Goal: Transaction & Acquisition: Purchase product/service

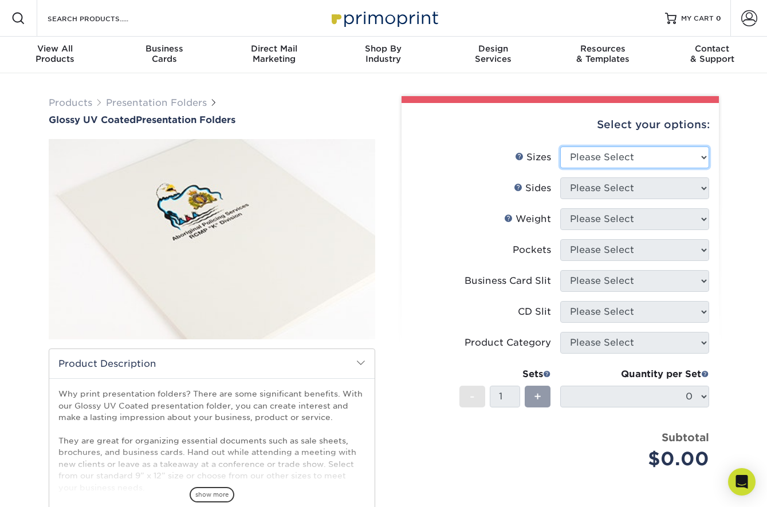
click at [582, 156] on select "Please Select 5.25" x 10.5" 6" x 9" 9" x 12" 9" x 14.5"" at bounding box center [634, 158] width 149 height 22
select select "9.00x12.00"
click at [560, 147] on select "Please Select 5.25" x 10.5" 6" x 9" 9" x 12" 9" x 14.5"" at bounding box center [634, 158] width 149 height 22
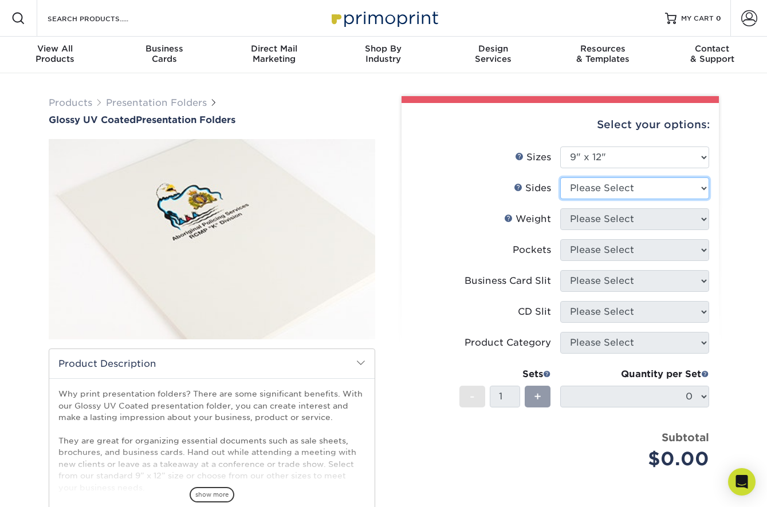
click at [593, 188] on select "Please Select Print Both Sides Print Front Only" at bounding box center [634, 189] width 149 height 22
select select "32d3c223-f82c-492b-b915-ba065a00862f"
click at [560, 178] on select "Please Select Print Both Sides Print Front Only" at bounding box center [634, 189] width 149 height 22
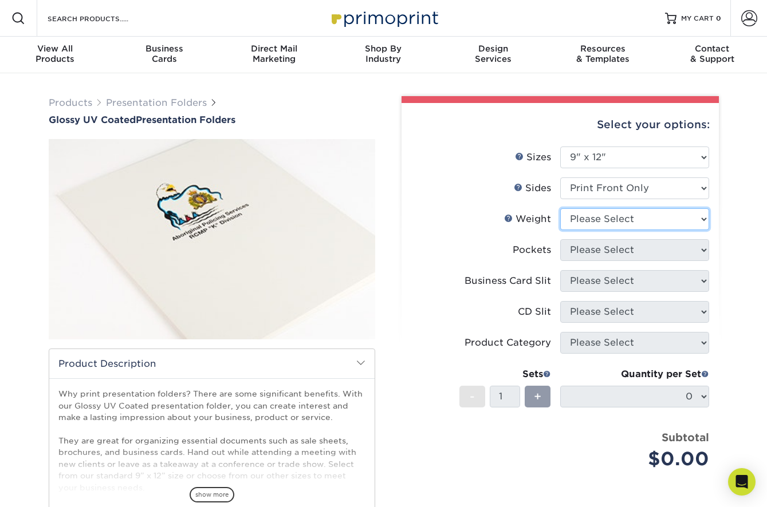
click at [606, 223] on select "Please Select 14PT 16PT" at bounding box center [634, 219] width 149 height 22
select select "14PT"
click at [560, 208] on select "Please Select 14PT 16PT" at bounding box center [634, 219] width 149 height 22
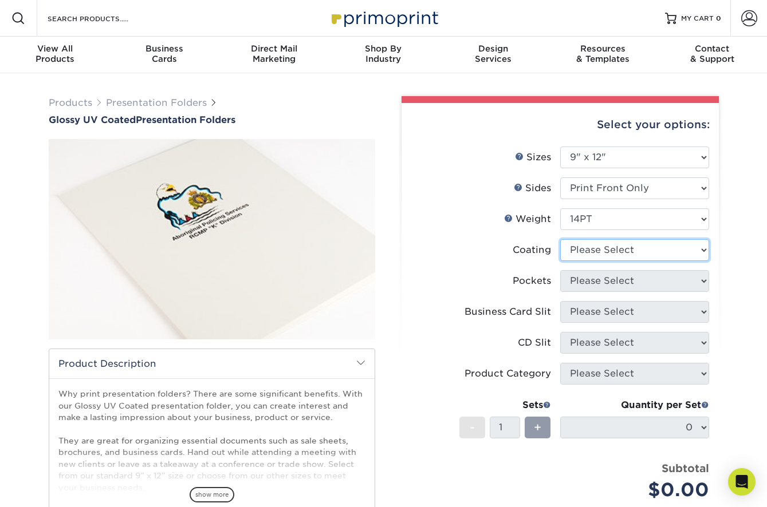
click at [604, 254] on select at bounding box center [634, 250] width 149 height 22
select select "ae367451-b2b8-45df-a344-0f05b6a12993"
click at [560, 239] on select at bounding box center [634, 250] width 149 height 22
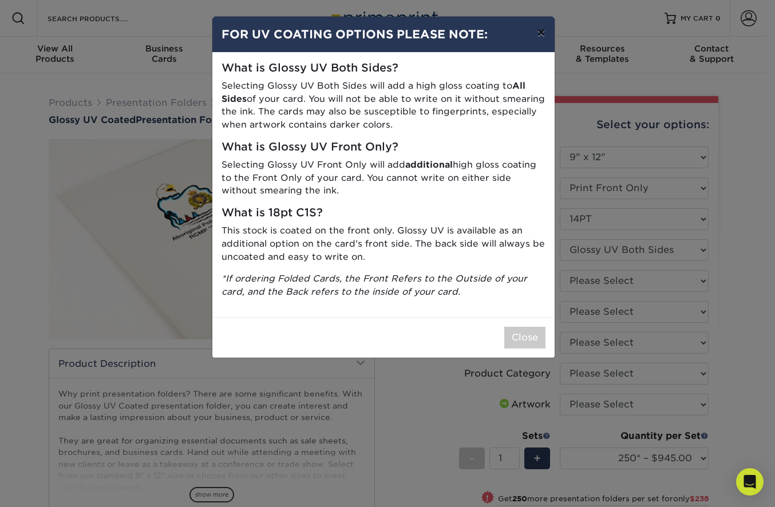
click at [538, 27] on button "×" at bounding box center [541, 33] width 26 height 32
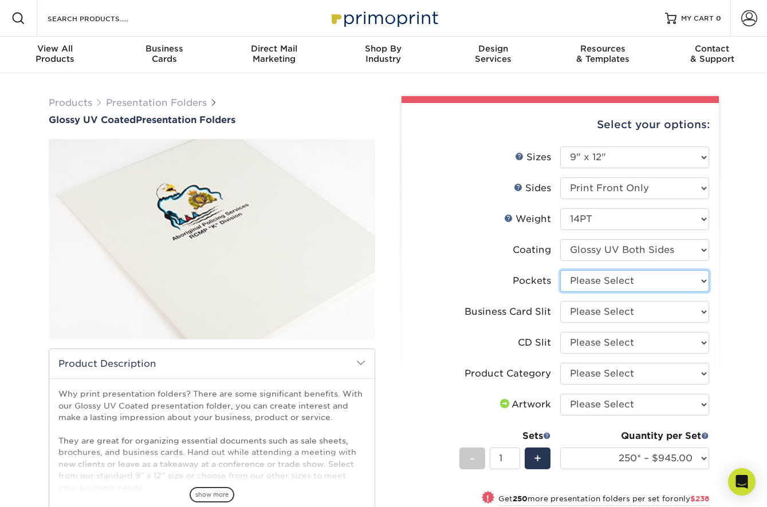
click at [663, 287] on select "Please Select 1 Pocket on the Left (Front) Side 1 Pocket on the Right (Back) Si…" at bounding box center [634, 281] width 149 height 22
select select "e8427203-e3c7-4640-a4e8-bae00c228d98"
click at [560, 270] on select "Please Select 1 Pocket on the Left (Front) Side 1 Pocket on the Right (Back) Si…" at bounding box center [634, 281] width 149 height 22
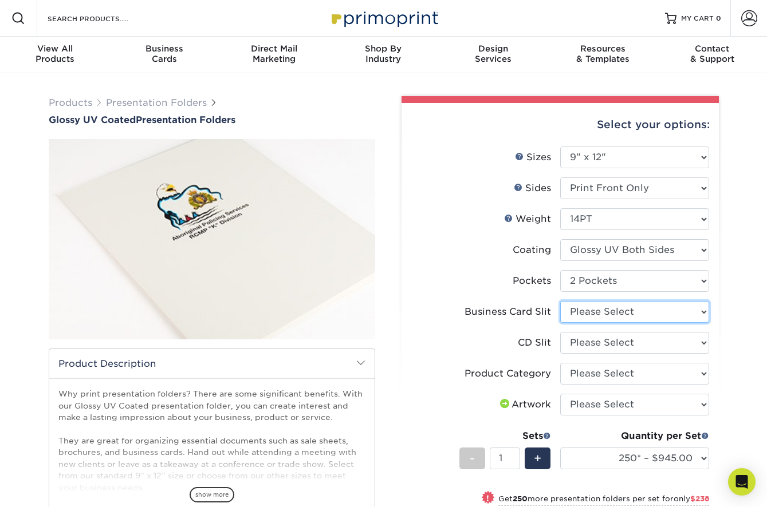
click at [638, 305] on select "Please Select No Business Card Slits On Both Pockets - Horizontal On Both Pocke…" at bounding box center [634, 312] width 149 height 22
select select "72a87a50-32e6-4b0a-b352-83a99595e5b9"
click at [560, 301] on select "Please Select No Business Card Slits On Both Pockets - Horizontal On Both Pocke…" at bounding box center [634, 312] width 149 height 22
click at [613, 346] on select "Please Select No CD Slit On the Left (Front) Pocket On the Right (Back) Pocket" at bounding box center [634, 343] width 149 height 22
select select "96ada496-0f6e-44a7-af83-d97593012a9e"
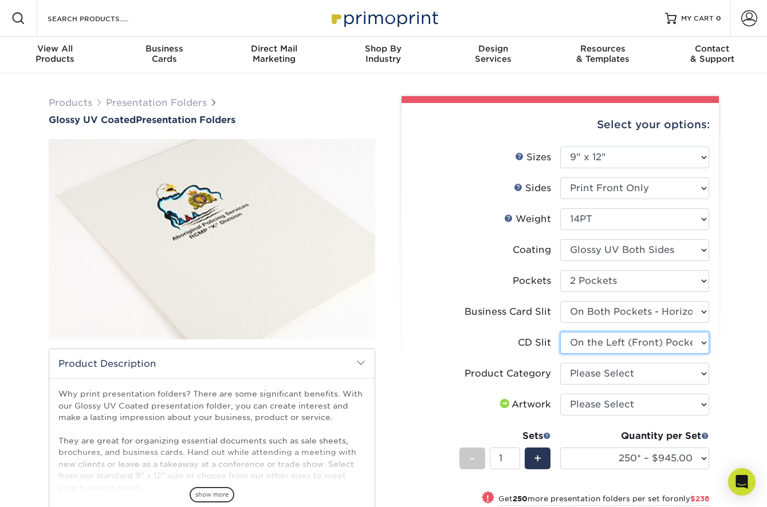
click at [560, 332] on select "Please Select No CD Slit On the Left (Front) Pocket On the Right (Back) Pocket" at bounding box center [634, 343] width 149 height 22
click at [622, 371] on select "Please Select Presentation Folders" at bounding box center [634, 374] width 149 height 22
select select "57f7a581-ec4a-49d7-930d-eb044a1d12ac"
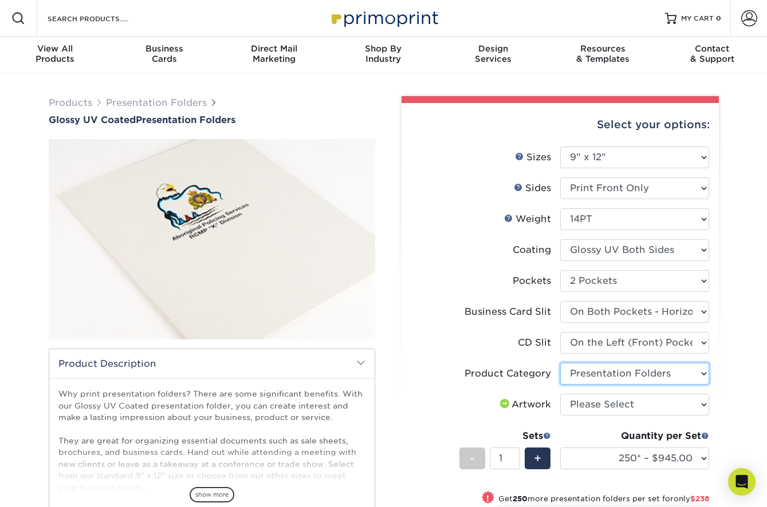
click at [560, 363] on select "Please Select Presentation Folders" at bounding box center [634, 374] width 149 height 22
click at [623, 407] on select "Please Select I will upload files I need a design - $75" at bounding box center [634, 405] width 149 height 22
select select "upload"
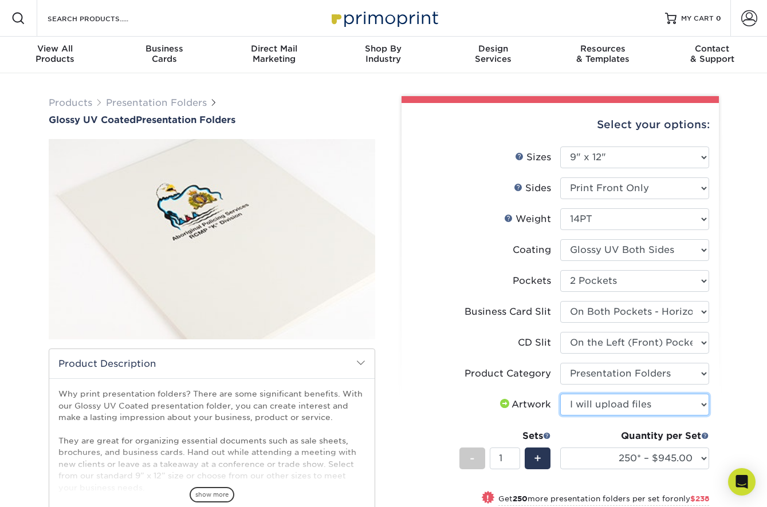
click at [560, 394] on select "Please Select I will upload files I need a design - $75" at bounding box center [634, 405] width 149 height 22
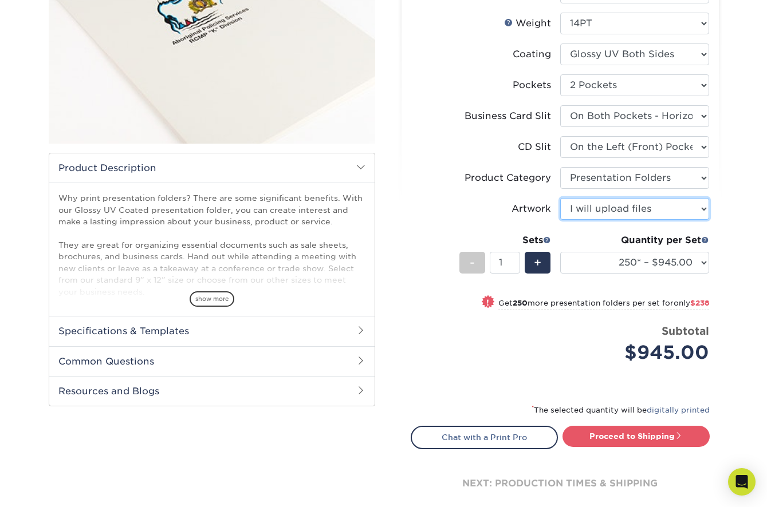
scroll to position [229, 0]
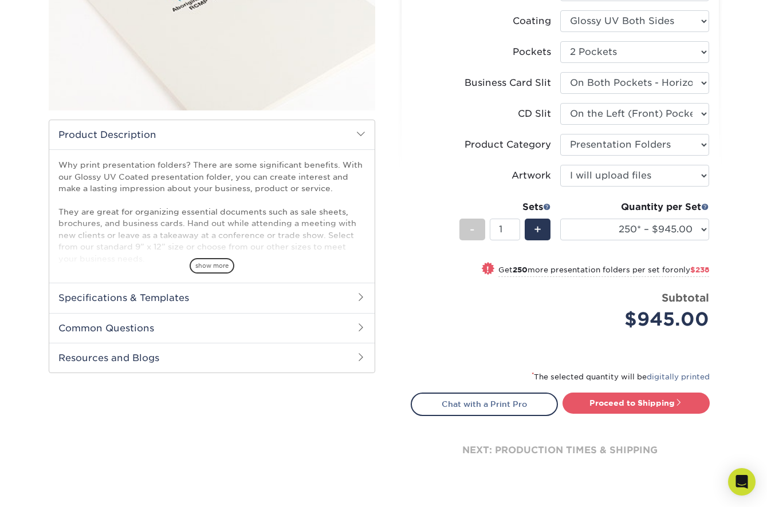
click at [337, 308] on h2 "Specifications & Templates" at bounding box center [211, 298] width 325 height 30
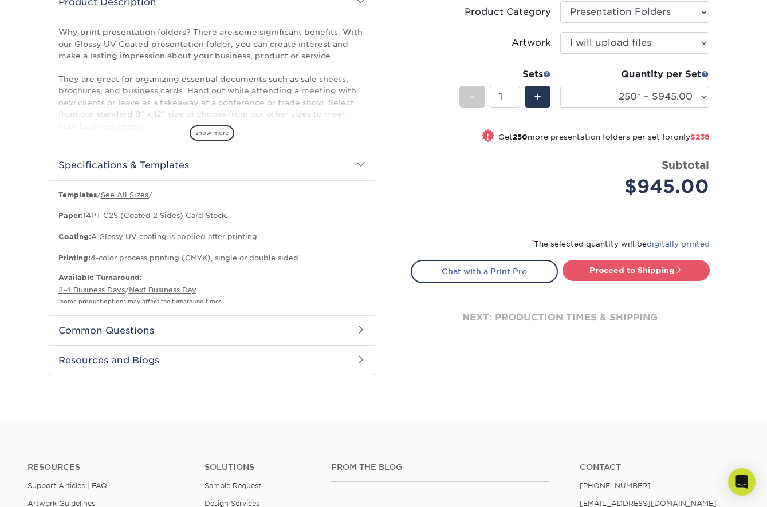
scroll to position [401, 0]
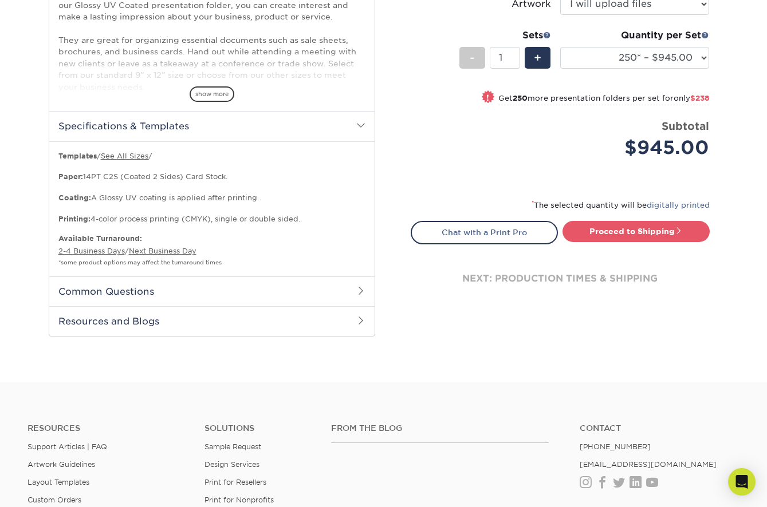
click at [337, 292] on h2 "Common Questions" at bounding box center [211, 292] width 325 height 30
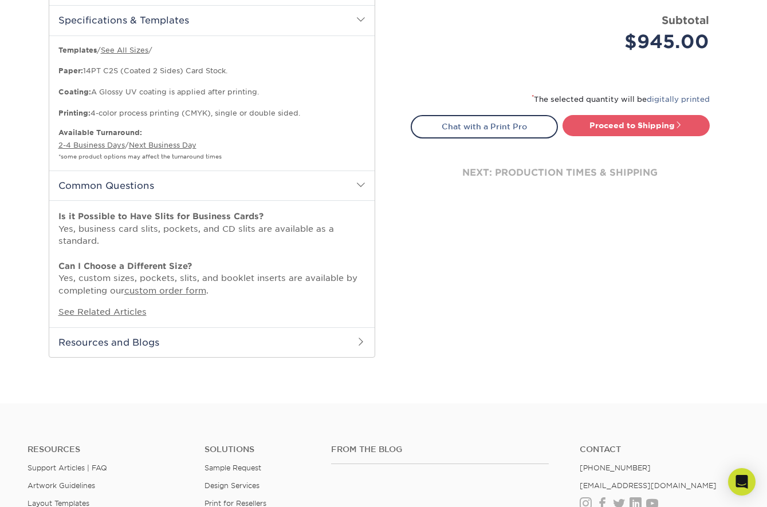
scroll to position [573, 0]
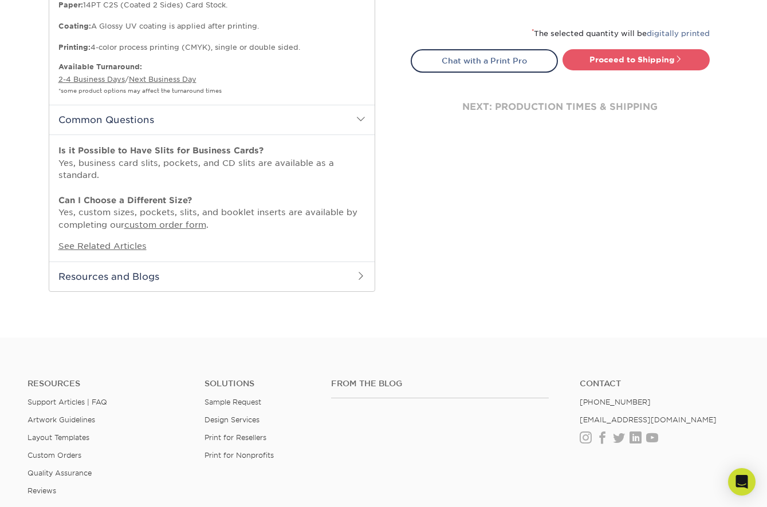
click at [349, 273] on h2 "Resources and Blogs" at bounding box center [211, 277] width 325 height 30
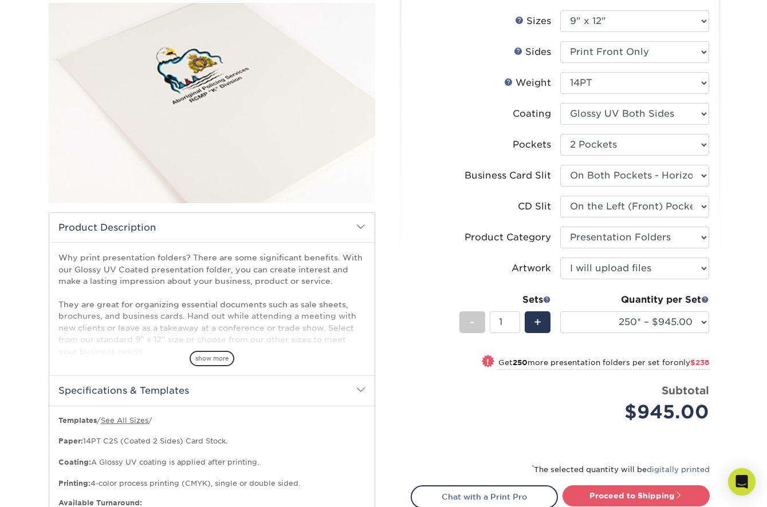
scroll to position [115, 0]
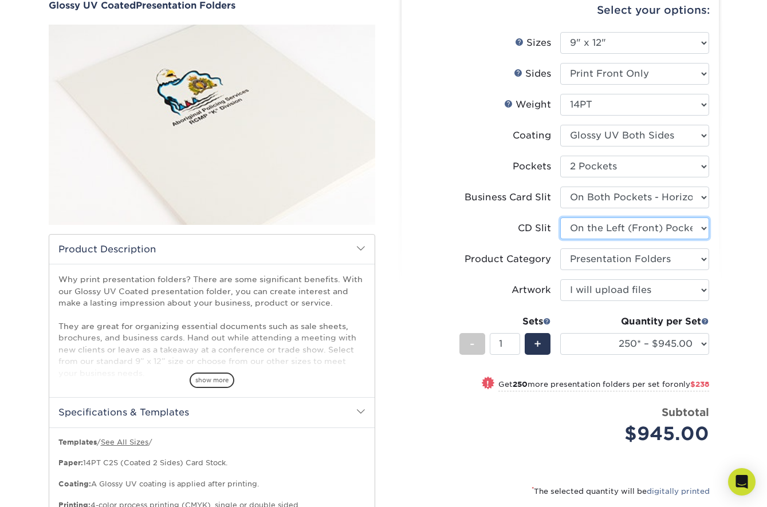
click at [641, 231] on select "Please Select No CD Slit On the Left (Front) Pocket On the Right (Back) Pocket" at bounding box center [634, 229] width 149 height 22
select select "a092264a-7428-4d8e-b024-417dbebc6e25"
click at [560, 218] on select "Please Select No CD Slit On the Left (Front) Pocket On the Right (Back) Pocket" at bounding box center [634, 229] width 149 height 22
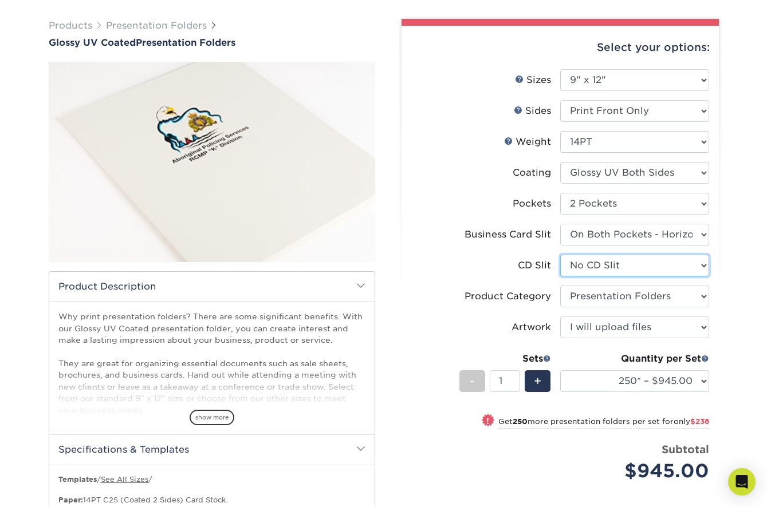
scroll to position [57, 0]
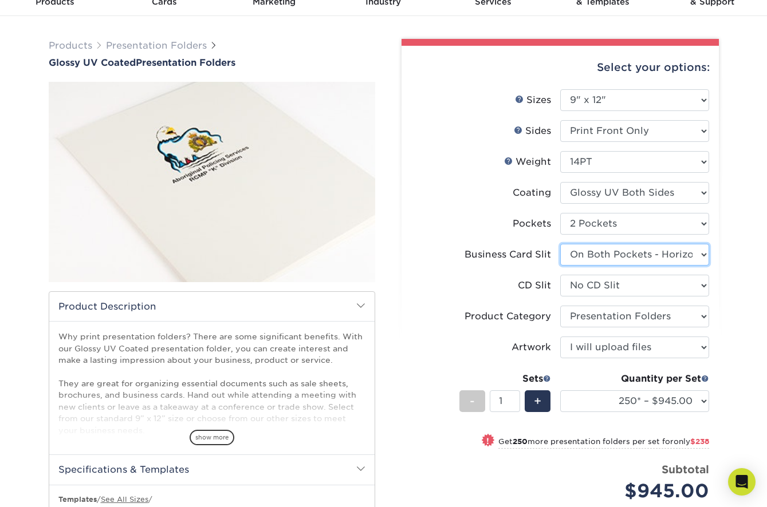
click at [609, 253] on select "Please Select No Business Card Slits On Both Pockets - Horizontal On Both Pocke…" at bounding box center [634, 255] width 149 height 22
select select "9724ca60-ead4-43f8-a546-b15fcffaa25d"
click at [560, 244] on select "Please Select No Business Card Slits On Both Pockets - Horizontal On Both Pocke…" at bounding box center [634, 255] width 149 height 22
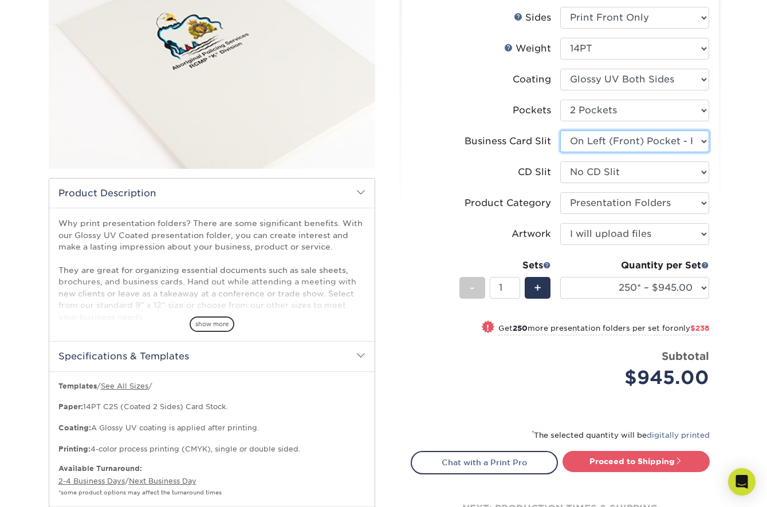
scroll to position [172, 0]
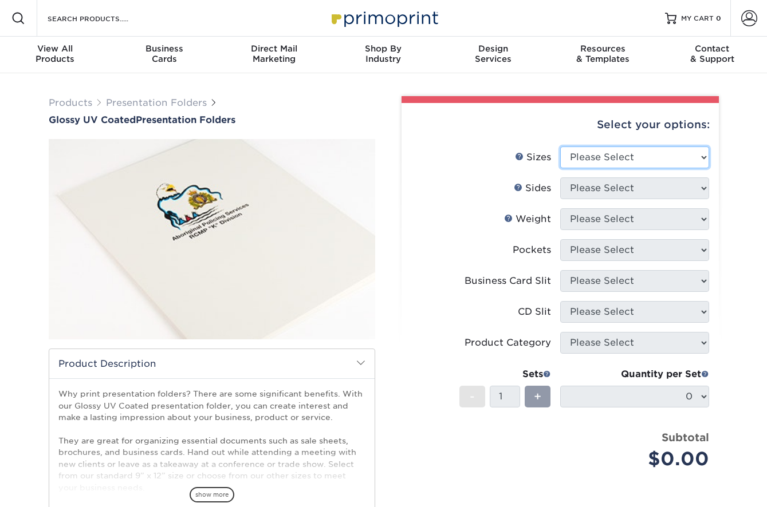
click at [606, 149] on select "Please Select 5.25" x 10.5" 6" x 9" 9" x 12" 9" x 14.5"" at bounding box center [634, 158] width 149 height 22
select select "9.00x12.00"
click at [560, 147] on select "Please Select 5.25" x 10.5" 6" x 9" 9" x 12" 9" x 14.5"" at bounding box center [634, 158] width 149 height 22
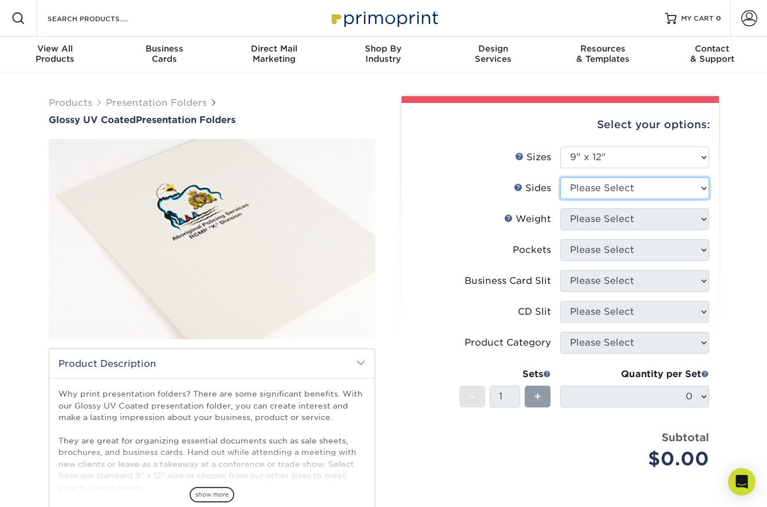
click at [606, 182] on select "Please Select Print Both Sides Print Front Only" at bounding box center [634, 189] width 149 height 22
select select "32d3c223-f82c-492b-b915-ba065a00862f"
click at [560, 178] on select "Please Select Print Both Sides Print Front Only" at bounding box center [634, 189] width 149 height 22
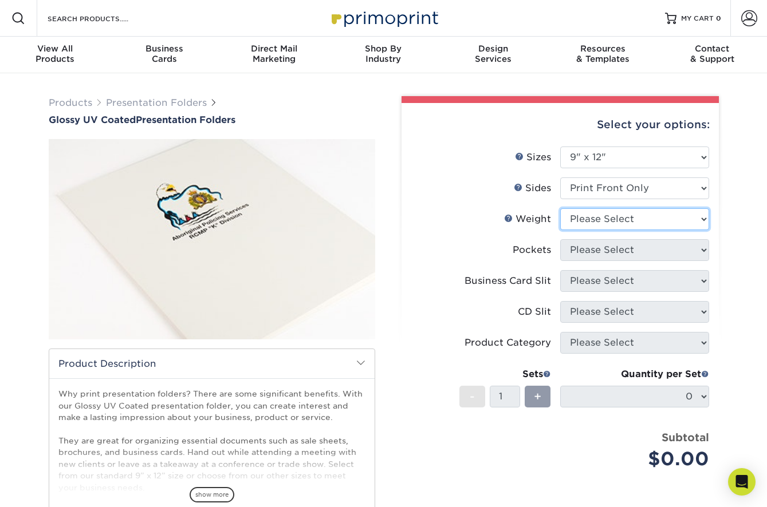
click at [599, 222] on select "Please Select 14PT 16PT" at bounding box center [634, 219] width 149 height 22
select select "14PT"
click at [560, 208] on select "Please Select 14PT 16PT" at bounding box center [634, 219] width 149 height 22
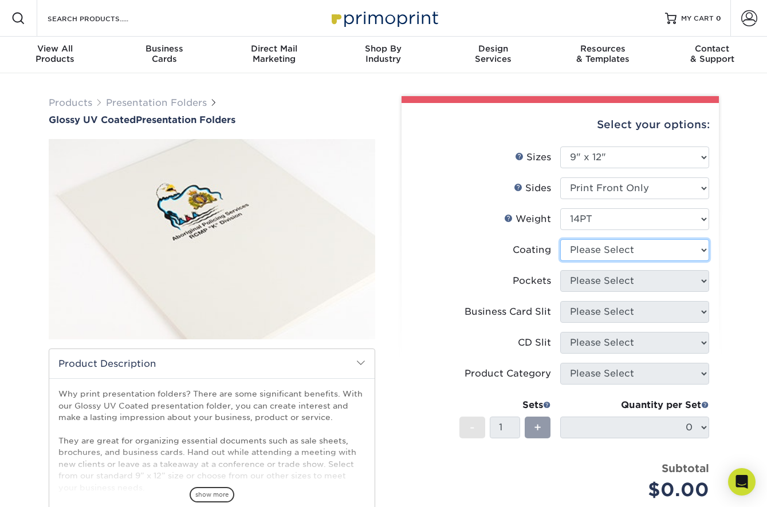
click at [598, 244] on select at bounding box center [634, 250] width 149 height 22
select select "ae367451-b2b8-45df-a344-0f05b6a12993"
click at [560, 239] on select at bounding box center [634, 250] width 149 height 22
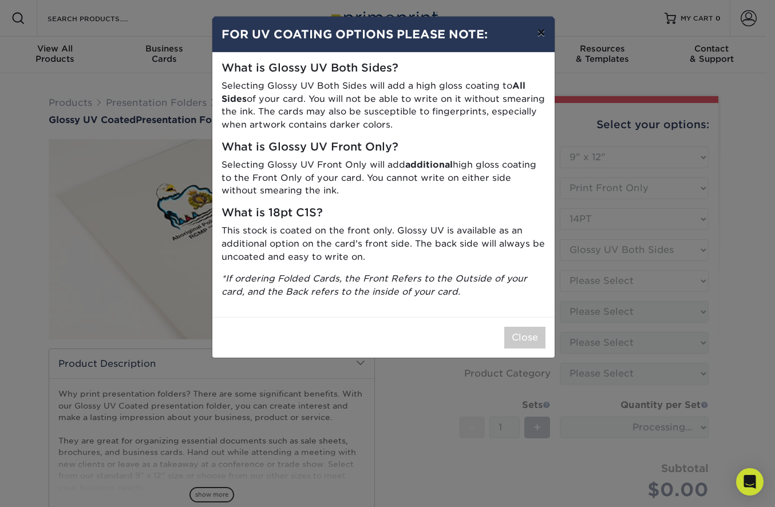
drag, startPoint x: 539, startPoint y: 29, endPoint x: 546, endPoint y: 48, distance: 19.6
click at [539, 30] on button "×" at bounding box center [541, 33] width 26 height 32
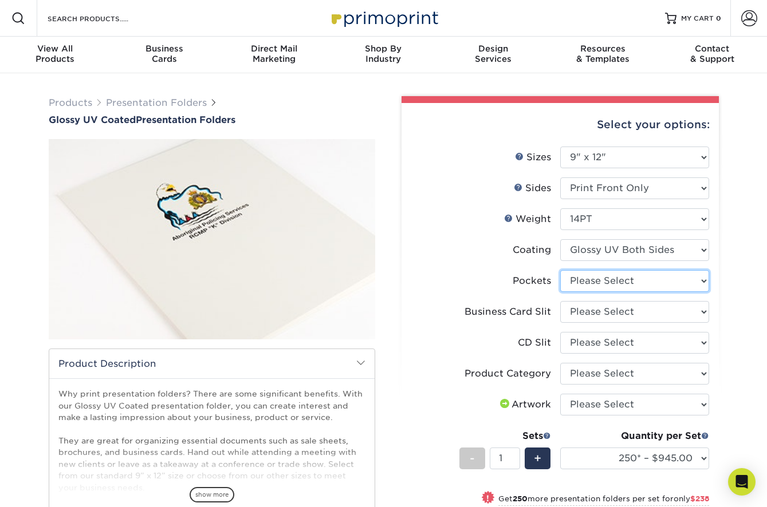
click at [630, 282] on select "Please Select 1 Pocket on the Left (Front) Side 1 Pocket on the Right (Back) Si…" at bounding box center [634, 281] width 149 height 22
select select "e8427203-e3c7-4640-a4e8-bae00c228d98"
click at [560, 270] on select "Please Select 1 Pocket on the Left (Front) Side 1 Pocket on the Right (Back) Si…" at bounding box center [634, 281] width 149 height 22
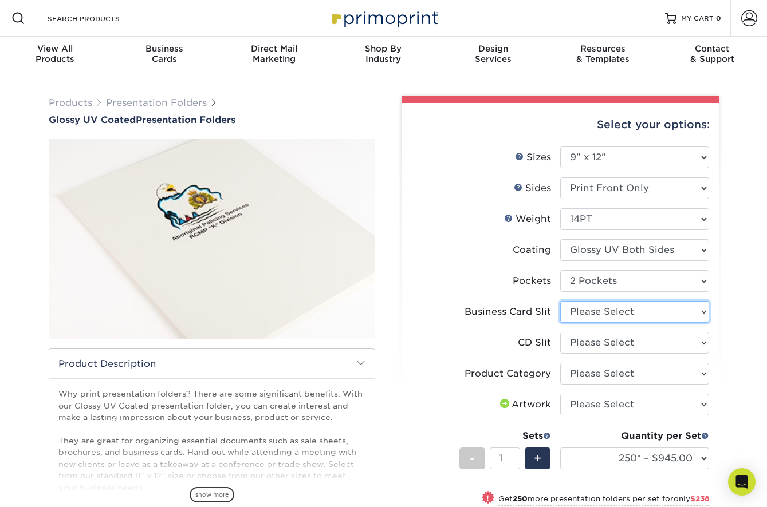
click at [592, 316] on select "Please Select No Business Card Slits On Both Pockets - Horizontal On Both Pocke…" at bounding box center [634, 312] width 149 height 22
select select "9724ca60-ead4-43f8-a546-b15fcffaa25d"
click at [560, 301] on select "Please Select No Business Card Slits On Both Pockets - Horizontal On Both Pocke…" at bounding box center [634, 312] width 149 height 22
click at [602, 350] on select "Please Select No CD Slit On the Left (Front) Pocket On the Right (Back) Pocket" at bounding box center [634, 343] width 149 height 22
select select "a092264a-7428-4d8e-b024-417dbebc6e25"
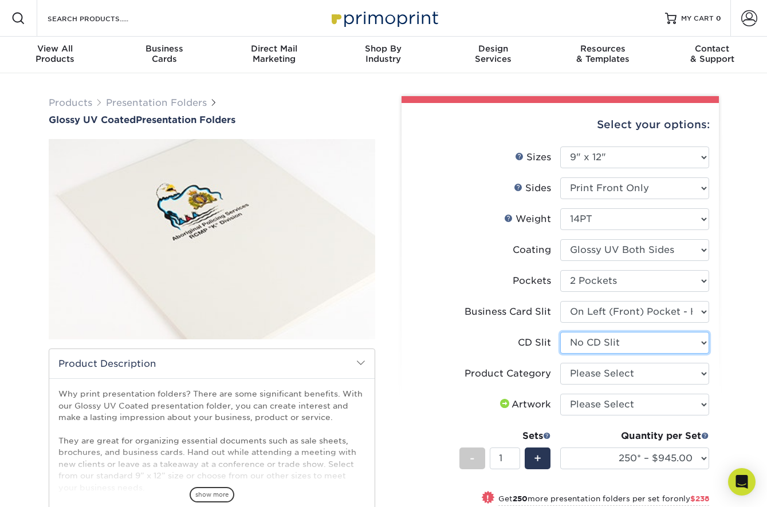
click at [560, 332] on select "Please Select No CD Slit On the Left (Front) Pocket On the Right (Back) Pocket" at bounding box center [634, 343] width 149 height 22
click at [600, 381] on select "Please Select Presentation Folders" at bounding box center [634, 374] width 149 height 22
select select "57f7a581-ec4a-49d7-930d-eb044a1d12ac"
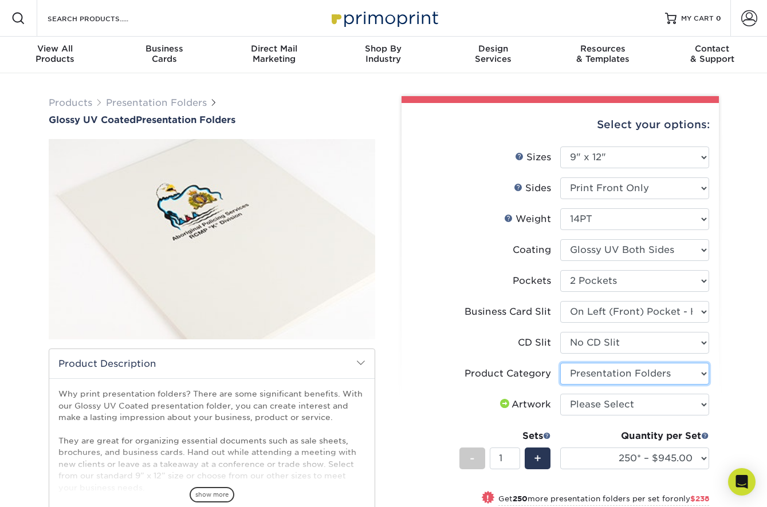
click at [560, 363] on select "Please Select Presentation Folders" at bounding box center [634, 374] width 149 height 22
click at [590, 404] on select "Please Select I will upload files I need a design - $75" at bounding box center [634, 405] width 149 height 22
select select "upload"
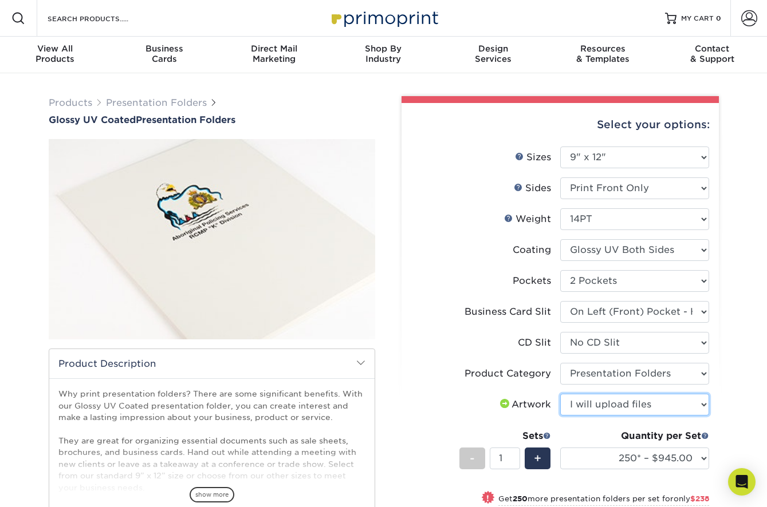
click at [560, 394] on select "Please Select I will upload files I need a design - $75" at bounding box center [634, 405] width 149 height 22
